Goal: Information Seeking & Learning: Learn about a topic

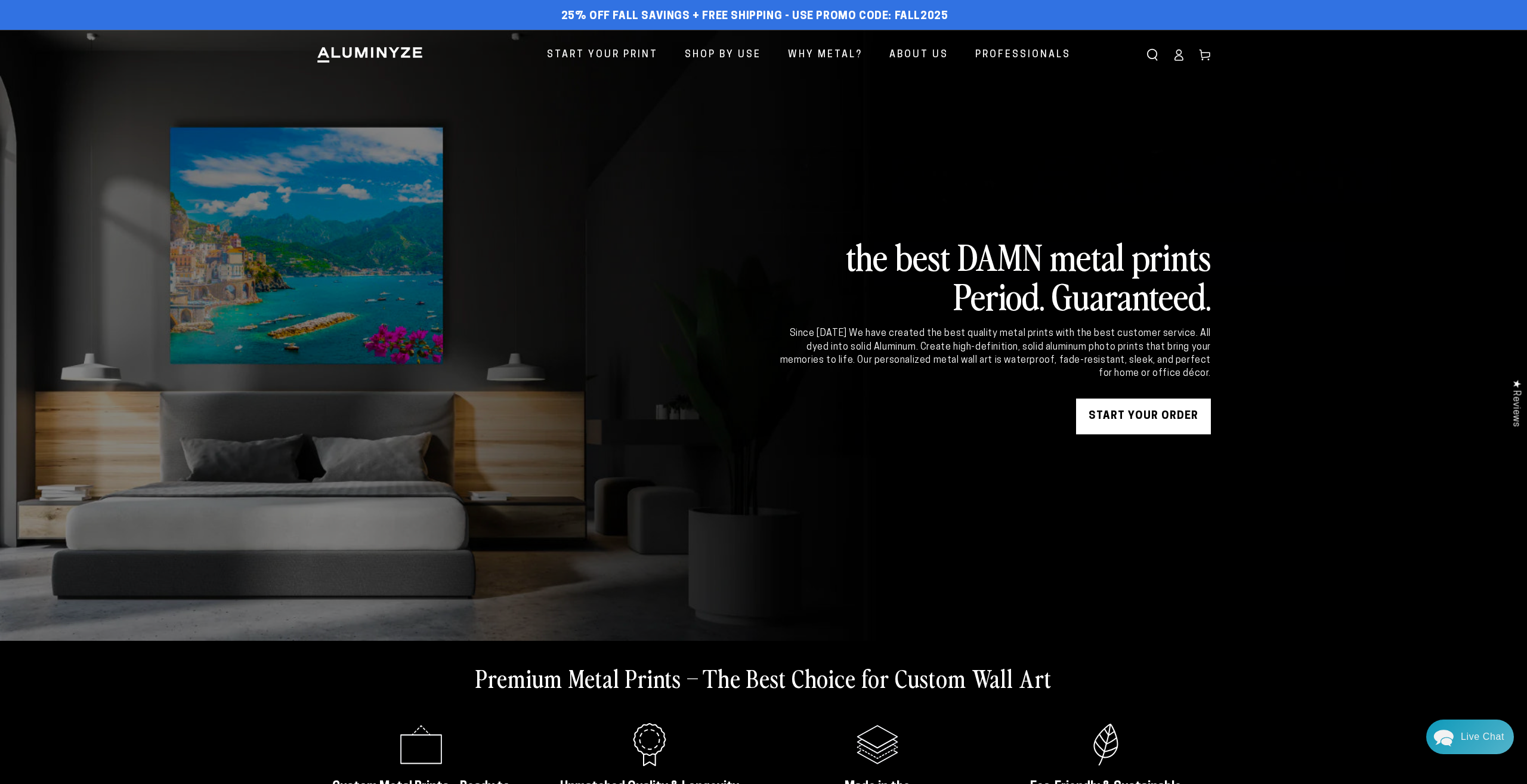
click at [597, 67] on div "Close dialog Get 35% Off + Free Shipping on Your First Order! Plus, enjoy early…" at bounding box center [763, 392] width 1527 height 784
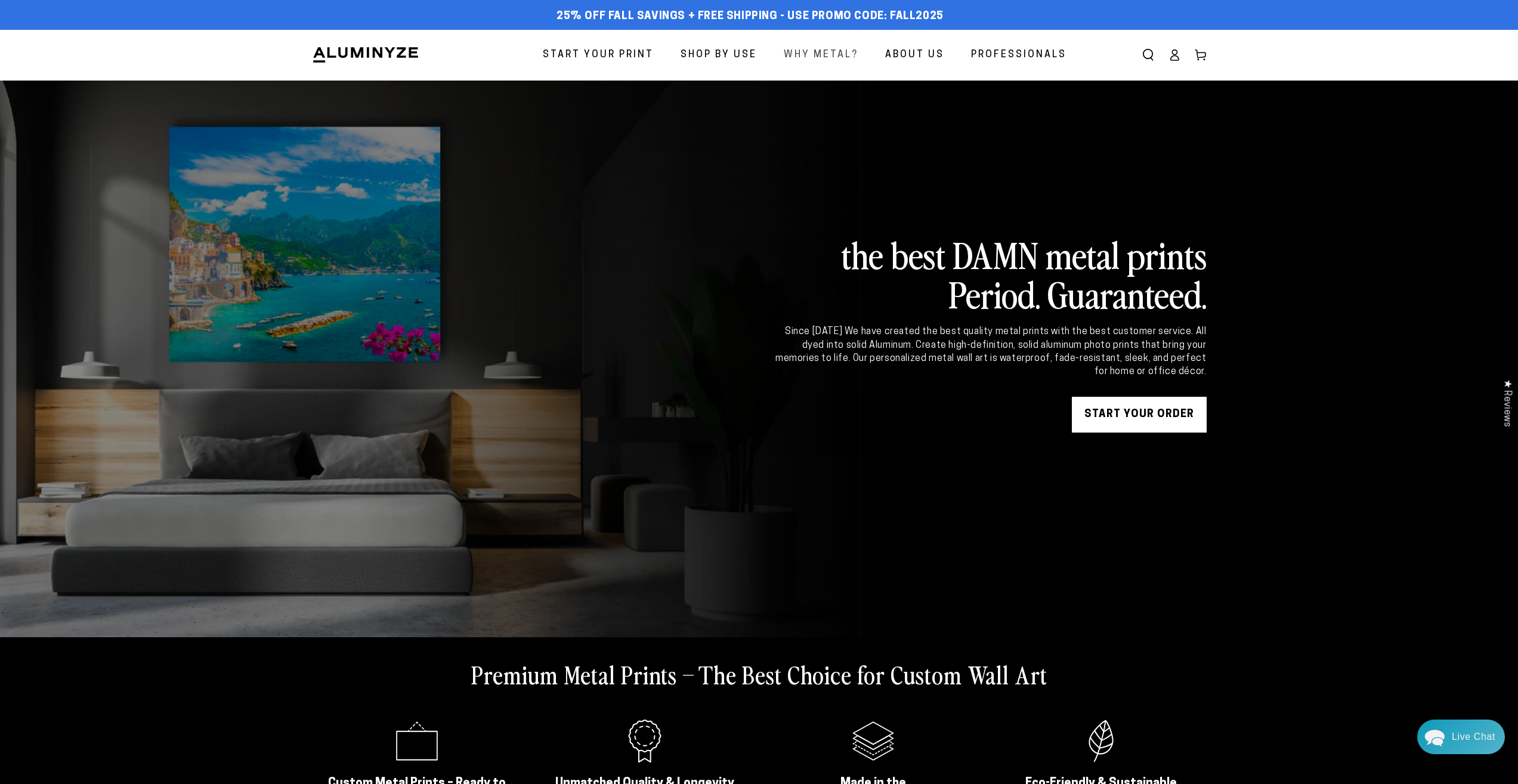
click at [861, 52] on link "Why Metal?" at bounding box center [821, 55] width 93 height 31
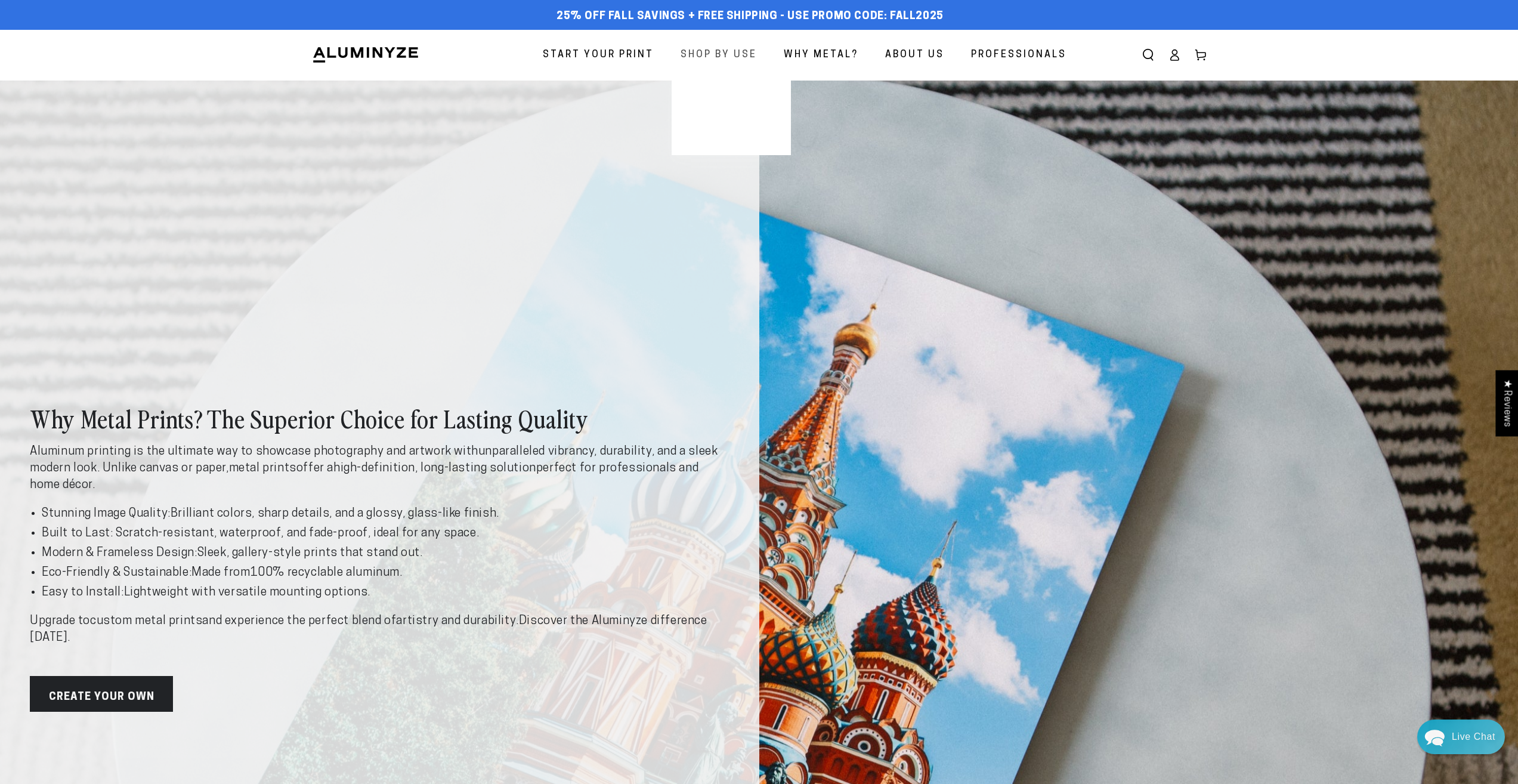
click at [762, 51] on link "Shop By Use" at bounding box center [719, 55] width 94 height 31
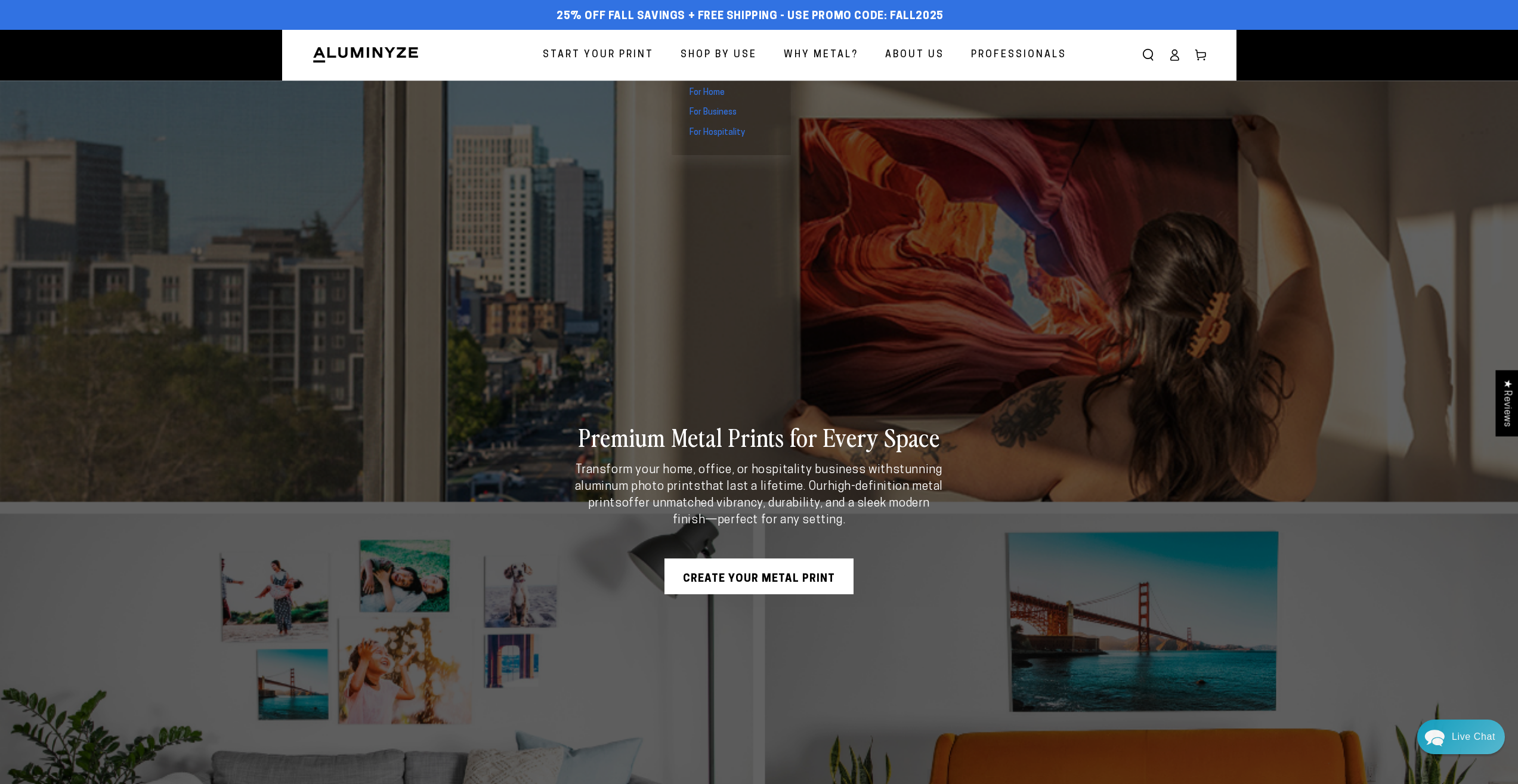
click at [740, 48] on span "Shop By Use" at bounding box center [718, 55] width 76 height 17
